Goal: Task Accomplishment & Management: Use online tool/utility

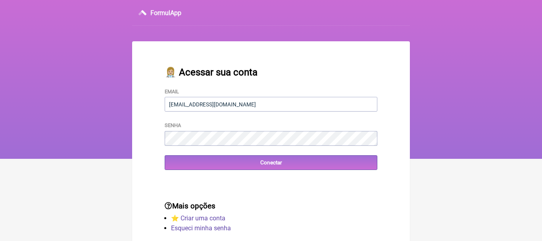
type input "priscilacrm@hotmail.com"
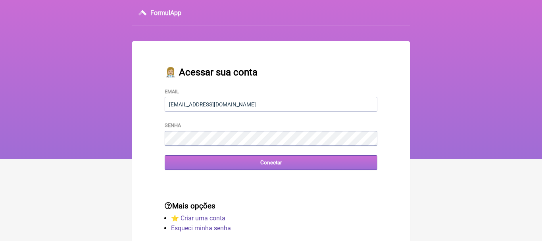
click at [266, 166] on input "Conectar" at bounding box center [271, 162] width 213 height 15
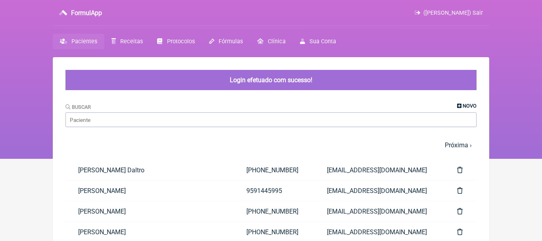
click at [469, 106] on span "Novo" at bounding box center [470, 106] width 14 height 6
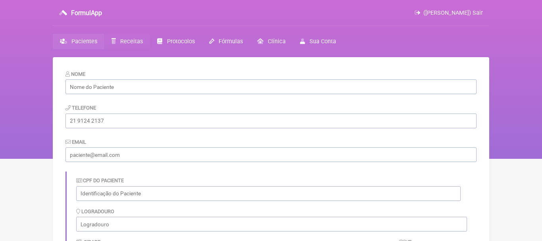
click at [123, 45] on span "Receitas" at bounding box center [131, 41] width 23 height 7
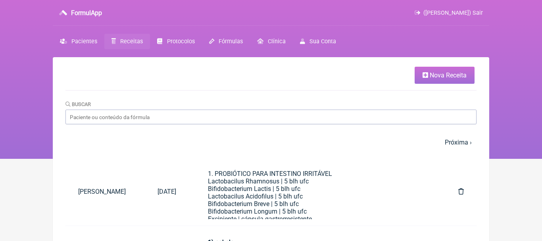
click at [453, 70] on link "Nova Receita" at bounding box center [445, 75] width 60 height 17
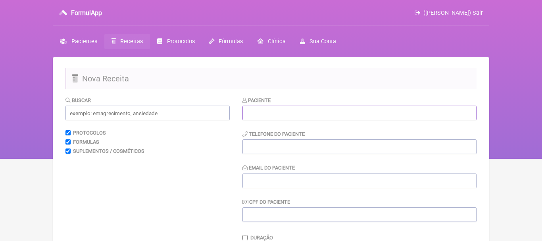
click at [396, 115] on input "text" at bounding box center [359, 113] width 234 height 15
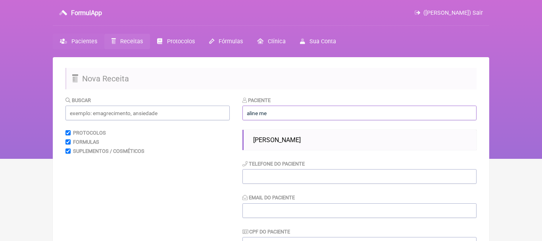
type input "aline me"
click at [76, 40] on span "Pacientes" at bounding box center [84, 41] width 26 height 7
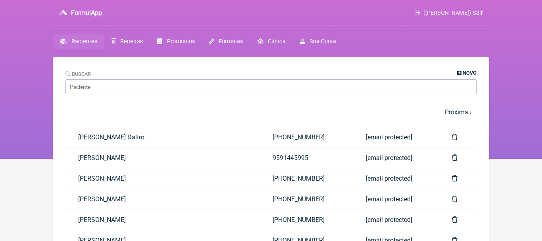
click at [465, 73] on span "Novo" at bounding box center [470, 73] width 14 height 6
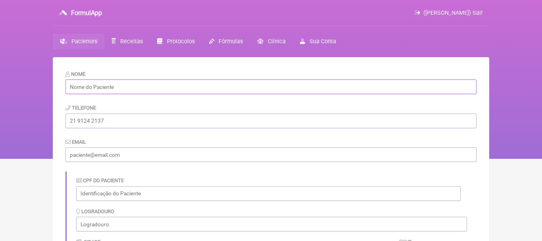
click at [278, 88] on input "text" at bounding box center [270, 86] width 411 height 15
paste input "[PERSON_NAME]"
type input "[PERSON_NAME]"
click at [175, 119] on input "tel" at bounding box center [270, 120] width 411 height 15
paste input "[PHONE_NUMBER]"
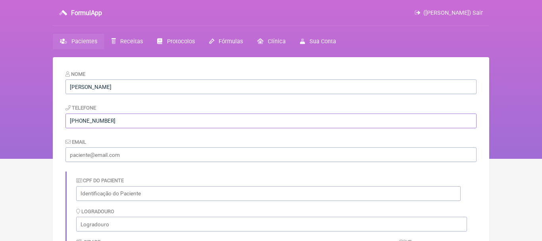
type input "[PHONE_NUMBER]"
click at [156, 155] on input "email" at bounding box center [270, 154] width 411 height 15
paste input "[EMAIL_ADDRESS][DOMAIN_NAME]"
type input "alinembulkool@gmail.com"
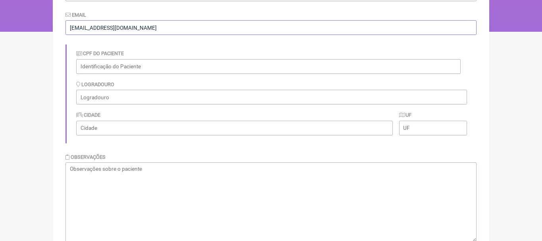
scroll to position [177, 0]
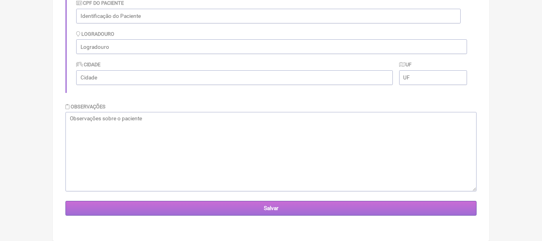
click at [336, 205] on input "Salvar" at bounding box center [270, 208] width 411 height 15
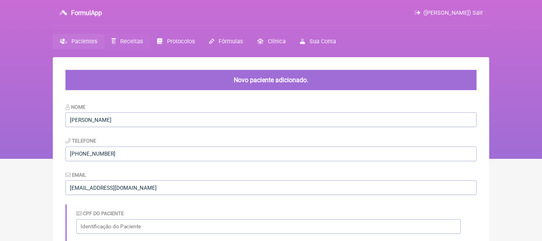
click at [123, 43] on span "Receitas" at bounding box center [131, 41] width 23 height 7
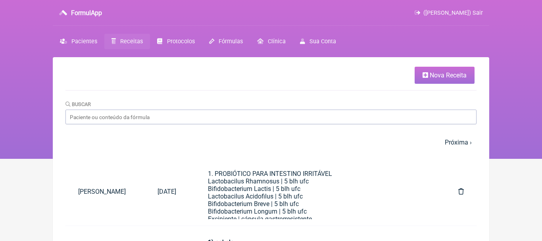
click at [434, 77] on span "Nova Receita" at bounding box center [448, 75] width 37 height 8
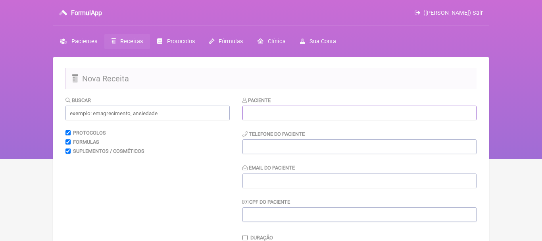
click at [319, 112] on input "text" at bounding box center [359, 113] width 234 height 15
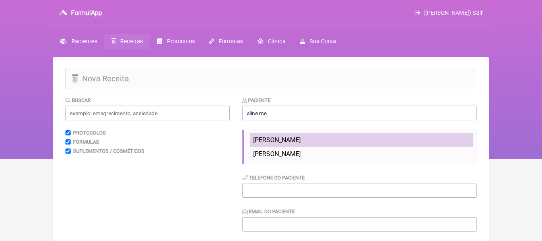
click at [273, 140] on span "[PERSON_NAME]" at bounding box center [277, 140] width 48 height 8
type input "[PERSON_NAME]"
type input "[PHONE_NUMBER]"
type input "[EMAIL_ADDRESS][DOMAIN_NAME]"
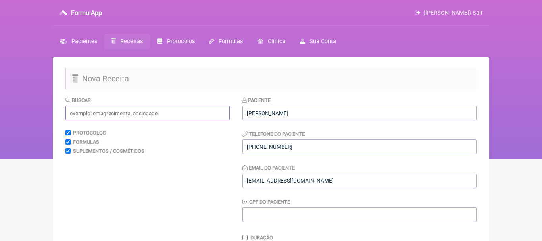
click at [218, 113] on input "text" at bounding box center [147, 113] width 164 height 15
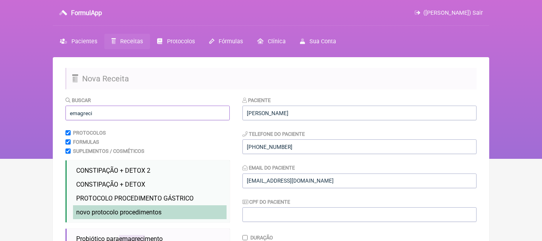
type input "emagreci"
click at [147, 208] on li "novo protocolo procedimentos emagreci mento novo" at bounding box center [150, 212] width 154 height 14
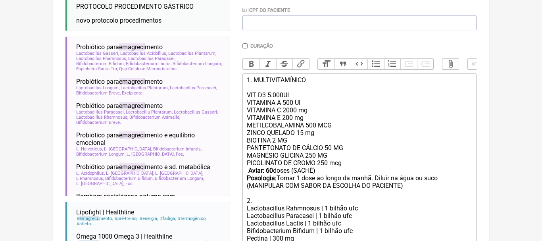
scroll to position [207, 0]
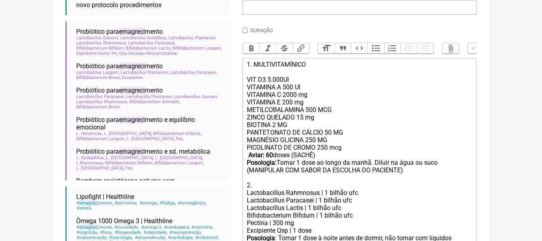
click at [272, 155] on strong "Aviar: 60" at bounding box center [260, 155] width 25 height 8
click at [375, 162] on div "PANTETONATO DE CÁLCIO 50 MG MAGNÉSIO GLICINA 250 MG PICOLINATO DE CROMO 250 mcg…" at bounding box center [359, 159] width 225 height 60
click at [393, 163] on div "PANTETONATO DE CÁLCIO 50 MG MAGNÉSIO GLICINA 250 MG PICOLINATO DE CROMO 250 mcg…" at bounding box center [359, 159] width 225 height 60
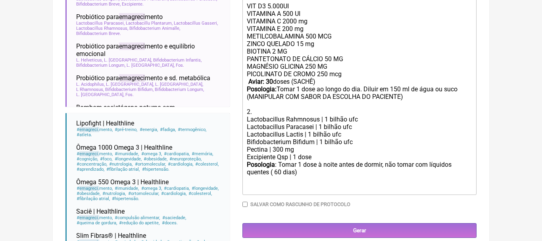
scroll to position [283, 0]
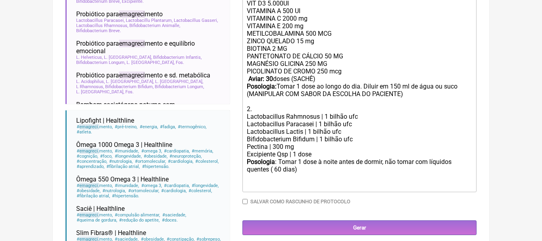
click at [279, 171] on div "Posologia : Tomar 1 dose à noite antes de dormir, não tomar com líquidos quente…" at bounding box center [359, 173] width 225 height 31
type trix-editor "<div>1. MULTIVITAMÍNICO<br><br>VIT D3 5.000UI<br>VITAMINA A 500 UI<br>&nbsp;VIT…"
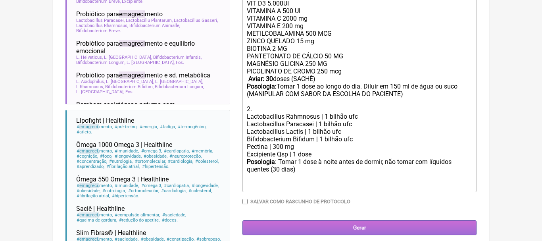
click at [353, 227] on input "Gerar" at bounding box center [359, 227] width 234 height 15
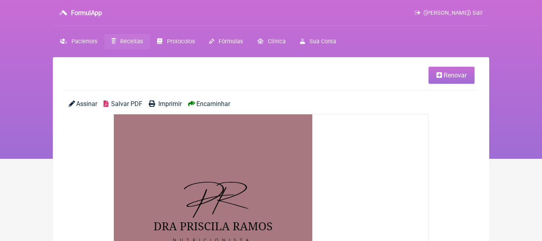
click at [218, 106] on span "Encaminhar" at bounding box center [213, 104] width 34 height 8
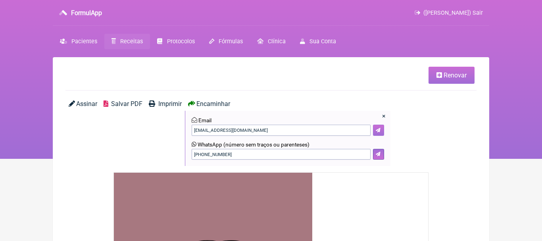
click at [376, 127] on button at bounding box center [378, 130] width 11 height 11
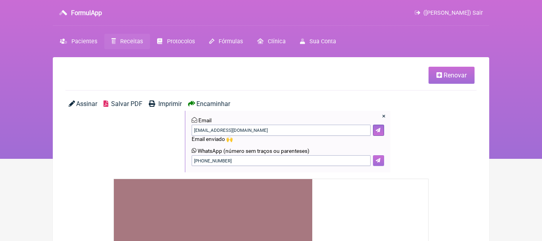
click at [381, 160] on button at bounding box center [378, 160] width 11 height 11
click at [79, 42] on span "Pacientes" at bounding box center [84, 41] width 26 height 7
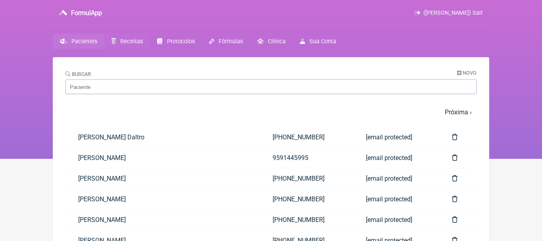
click at [127, 40] on span "Receitas" at bounding box center [131, 41] width 23 height 7
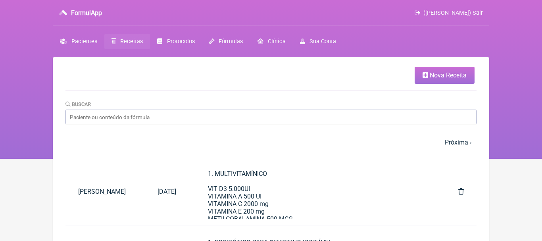
click at [448, 73] on span "Nova Receita" at bounding box center [448, 75] width 37 height 8
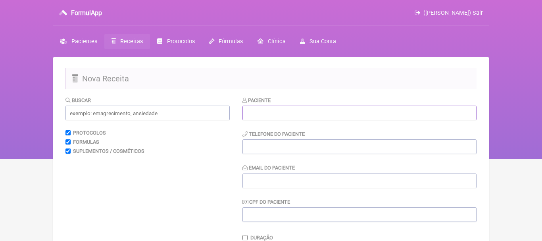
click at [261, 117] on input "text" at bounding box center [359, 113] width 234 height 15
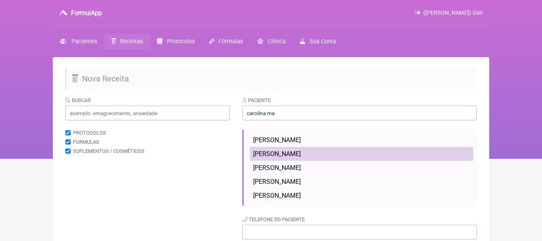
click at [291, 152] on span "Carolina Martins Galvão" at bounding box center [277, 154] width 48 height 8
type input "Carolina Martins Galvão"
type input "[PHONE_NUMBER]"
type input "[EMAIL_ADDRESS][DOMAIN_NAME]"
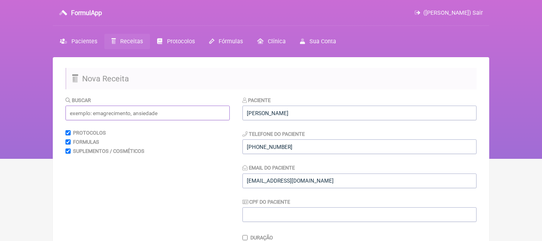
click at [209, 114] on input "text" at bounding box center [147, 113] width 164 height 15
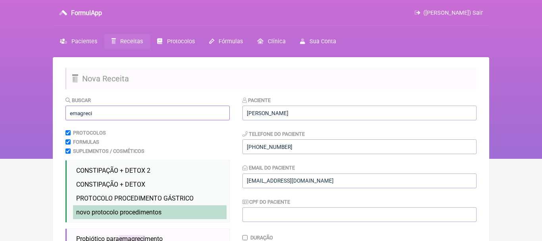
type input "emagreci"
click at [134, 213] on span "novo protocolo procedimentos" at bounding box center [118, 212] width 85 height 8
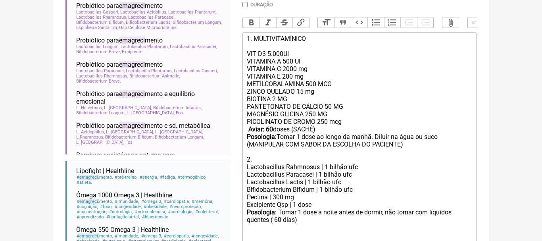
scroll to position [236, 0]
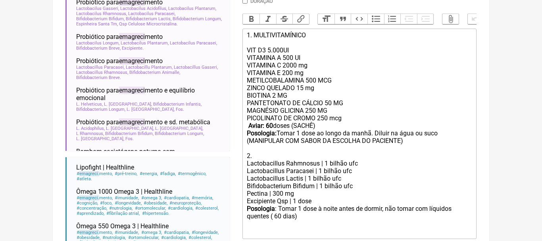
click at [270, 127] on strong "Aviar: 60" at bounding box center [260, 126] width 25 height 8
click at [375, 133] on div "PANTETONATO DE CÁLCIO 50 MG MAGNÉSIO GLICINA 250 MG PICOLINATO DE CROMO 250 mcg…" at bounding box center [359, 129] width 225 height 60
click at [390, 135] on div "PANTETONATO DE CÁLCIO 50 MG MAGNÉSIO GLICINA 250 MG PICOLINATO DE CROMO 250 mcg…" at bounding box center [359, 129] width 225 height 60
click at [278, 217] on div "Posologia : Tomar 1 dose à noite antes de dormir, não tomar com líquidos quente…" at bounding box center [359, 220] width 225 height 31
type trix-editor "<div>1. MULTIVITAMÍNICO<br><br>VIT D3 5.000UI<br>VITAMINA A 500 UI<br>&nbsp;VIT…"
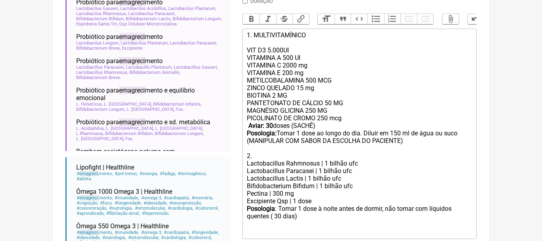
scroll to position [314, 0]
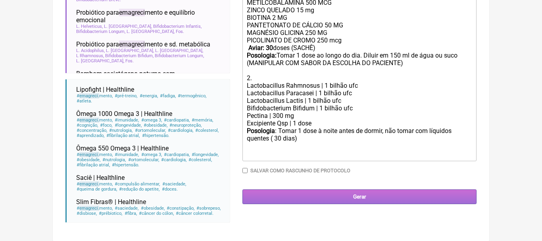
click at [352, 199] on input "Gerar" at bounding box center [359, 196] width 234 height 15
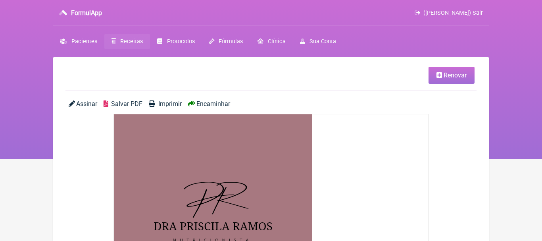
click at [210, 103] on span "Encaminhar" at bounding box center [213, 104] width 34 height 8
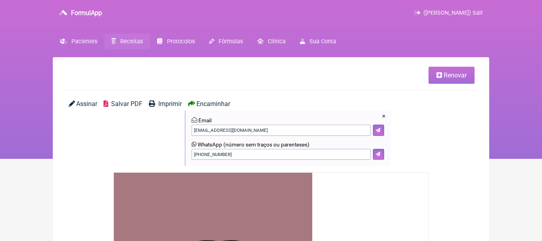
click at [373, 125] on div "[EMAIL_ADDRESS][DOMAIN_NAME]" at bounding box center [288, 130] width 192 height 11
click at [383, 134] on button at bounding box center [378, 130] width 11 height 11
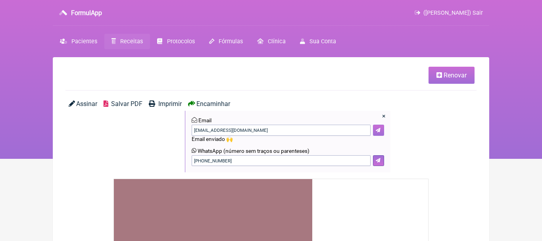
click at [378, 130] on icon at bounding box center [378, 130] width 5 height 5
click at [381, 161] on button at bounding box center [378, 160] width 11 height 11
